Goal: Task Accomplishment & Management: Use online tool/utility

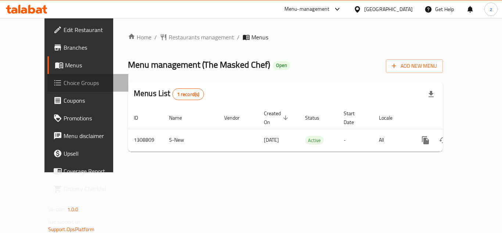
click at [64, 86] on span "Choice Groups" at bounding box center [93, 82] width 59 height 9
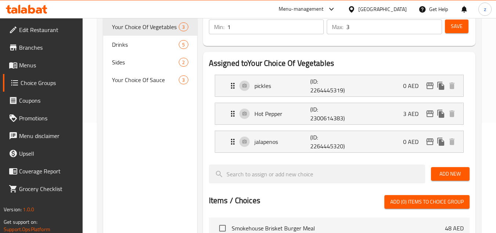
scroll to position [73, 0]
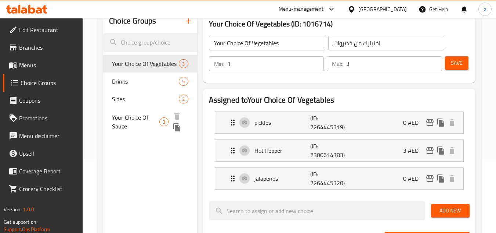
click at [144, 118] on span "Your Choice Of Sauce" at bounding box center [135, 122] width 47 height 18
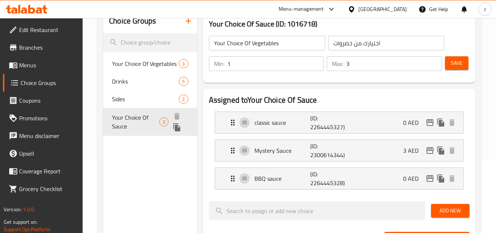
type input "Your Choice Of Sauce"
type input "اختيارك من صلصة"
type input "1"
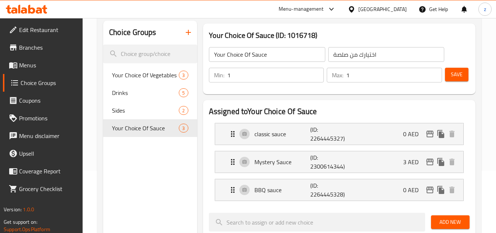
scroll to position [0, 0]
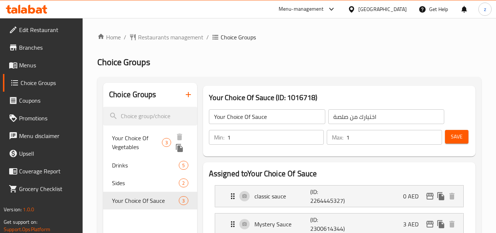
click at [138, 136] on span "Your Choice Of Vegetables" at bounding box center [137, 142] width 50 height 18
type input "Your Choice Of Vegetables"
type input "اختيارك من خضروات"
type input "3"
